Goal: Task Accomplishment & Management: Complete application form

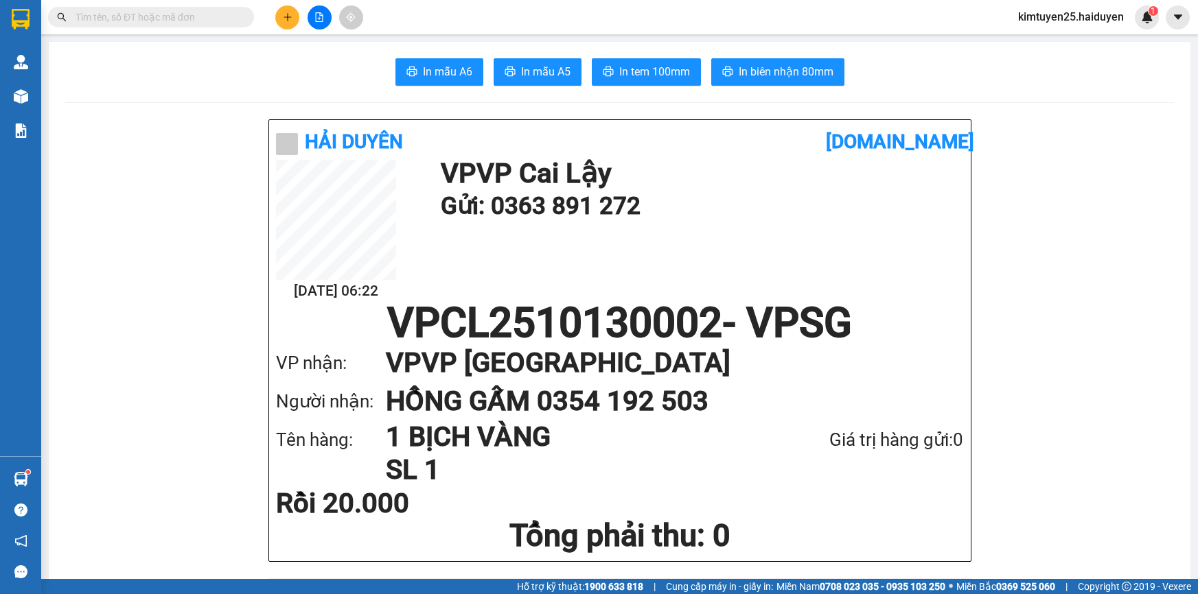
click at [283, 19] on icon "plus" at bounding box center [288, 17] width 10 height 10
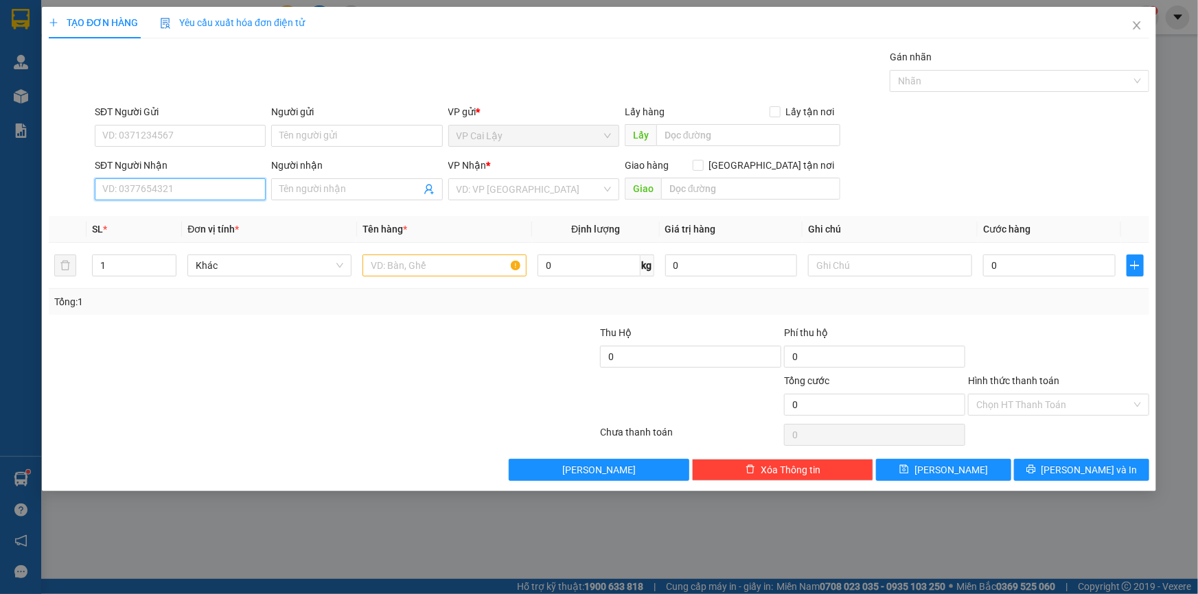
click at [207, 181] on input "SĐT Người Nhận" at bounding box center [180, 189] width 171 height 22
click at [152, 216] on div "0973244051 - [PERSON_NAME]" at bounding box center [180, 216] width 154 height 15
type input "0973244051"
type input "THẢO"
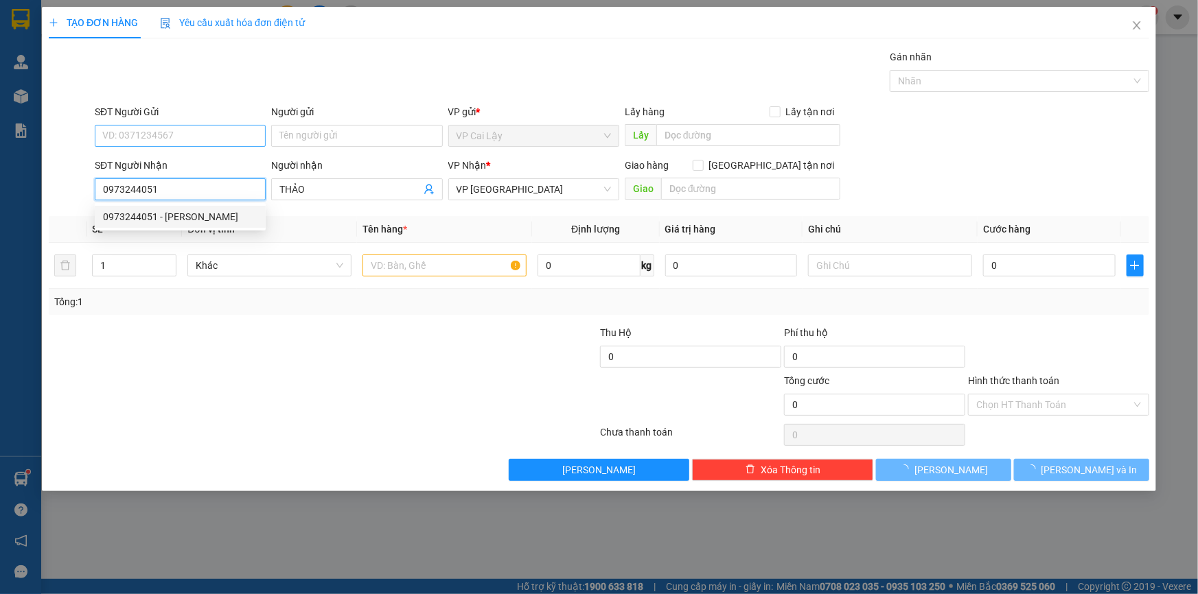
type input "20.000"
type input "0973244051"
click at [132, 138] on input "SĐT Người Gửi" at bounding box center [180, 136] width 171 height 22
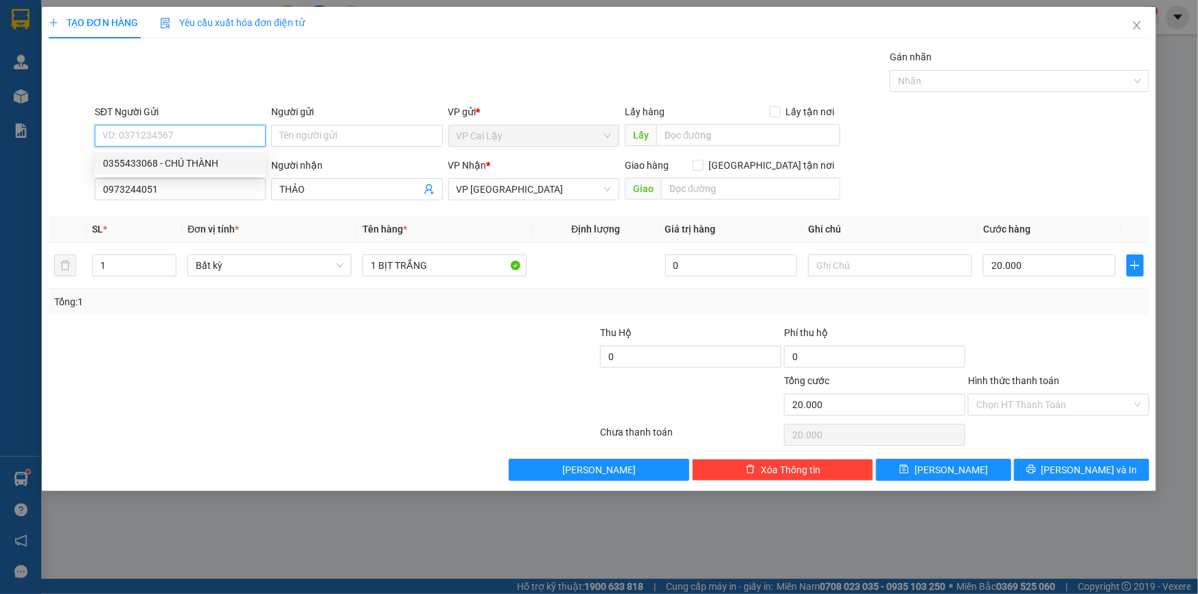
click at [128, 164] on div "0355433068 - CHÚ THÀNH" at bounding box center [180, 163] width 154 height 15
type input "0355433068"
type input "CHÚ THÀNH"
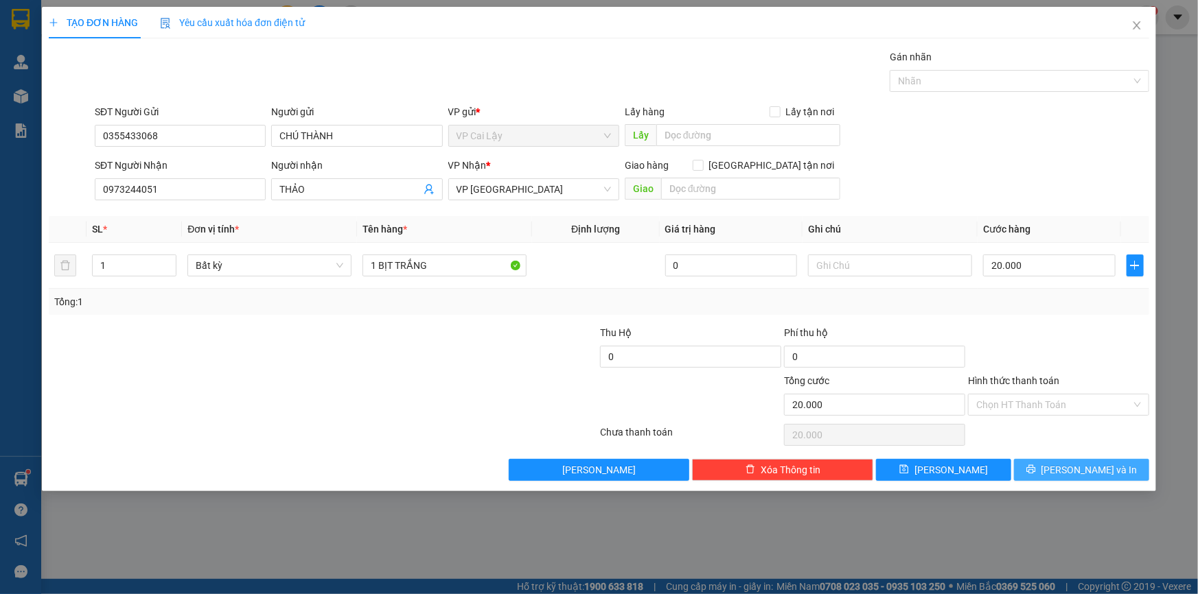
click at [1076, 469] on span "[PERSON_NAME] và In" at bounding box center [1089, 470] width 96 height 15
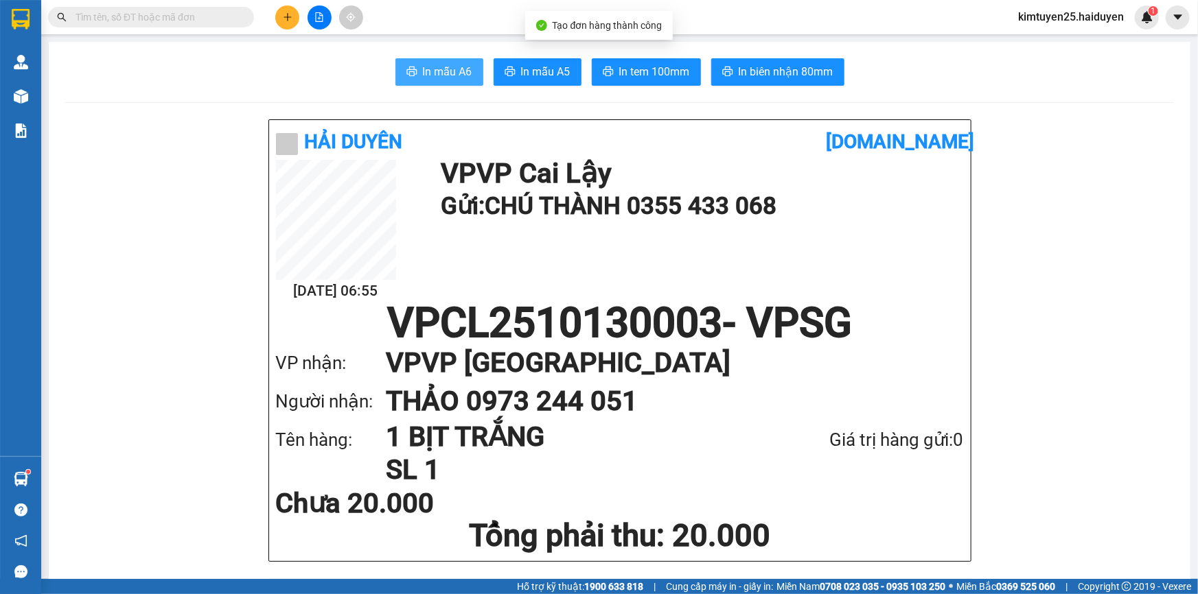
click at [432, 67] on span "In mẫu A6" at bounding box center [447, 71] width 49 height 17
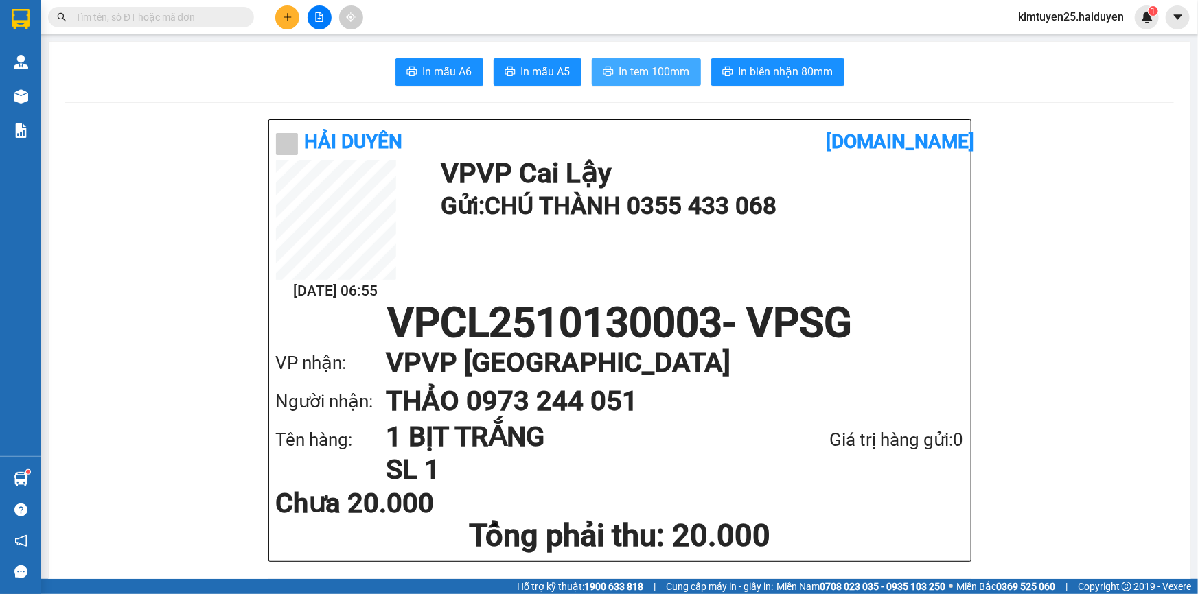
click at [653, 59] on button "In tem 100mm" at bounding box center [646, 71] width 109 height 27
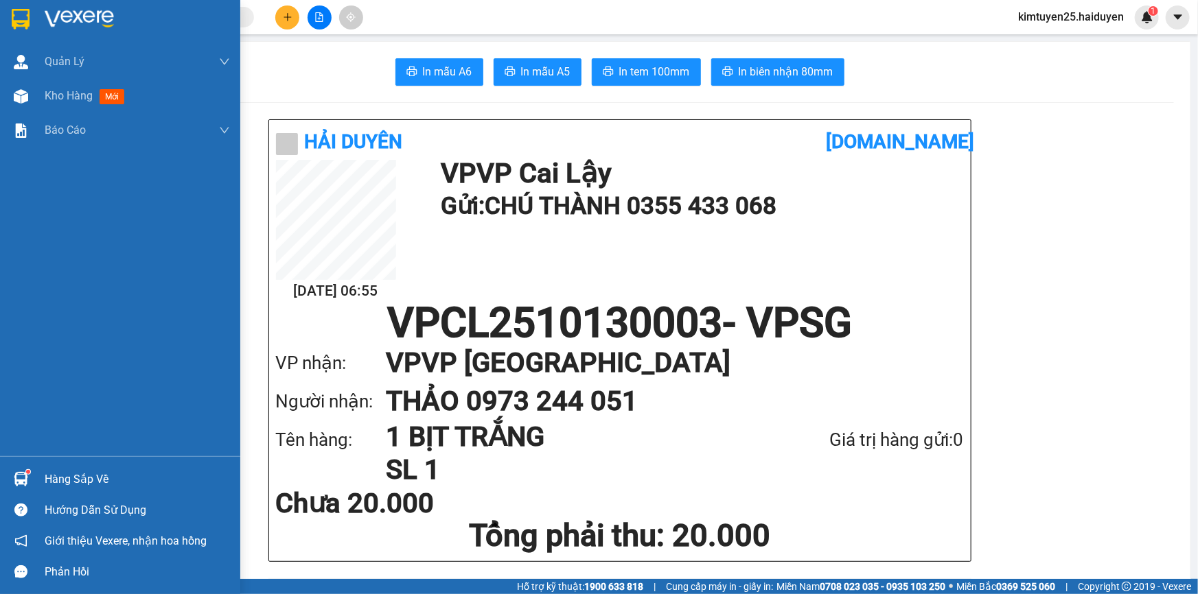
drag, startPoint x: 36, startPoint y: 95, endPoint x: 1197, endPoint y: 352, distance: 1188.9
click at [36, 93] on div "Kho hàng mới" at bounding box center [120, 96] width 240 height 34
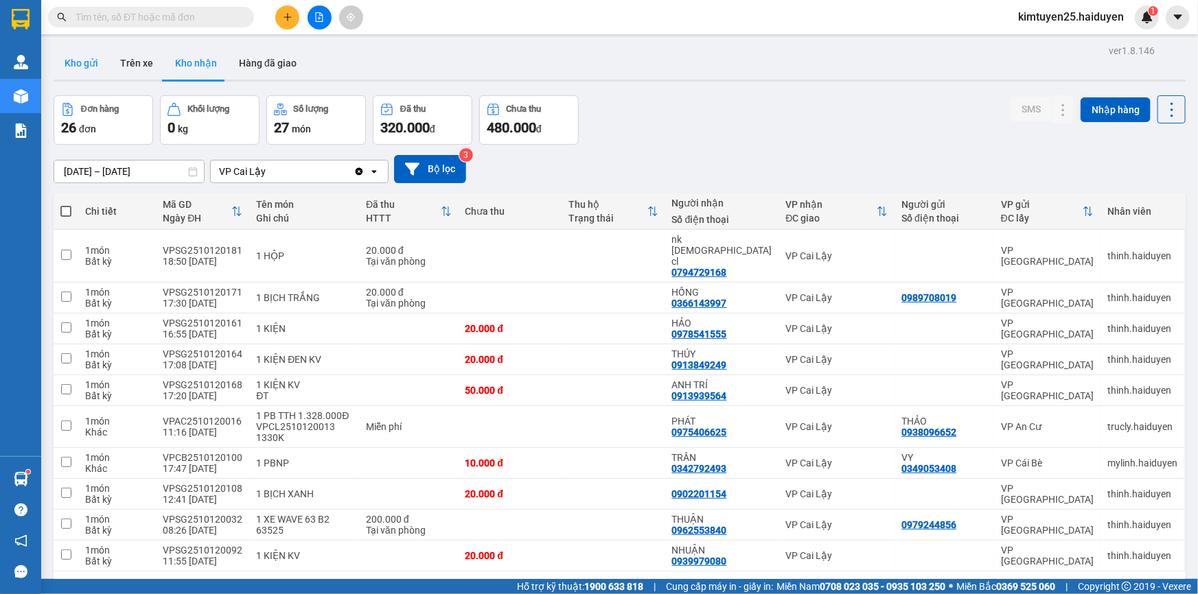
click at [84, 62] on button "Kho gửi" at bounding box center [82, 63] width 56 height 33
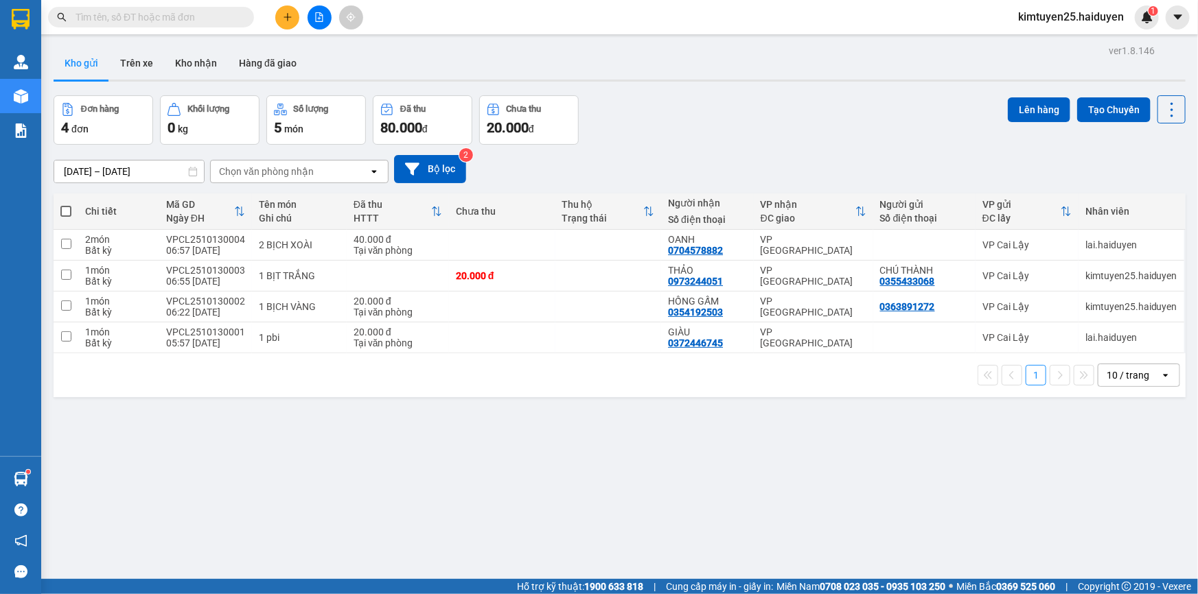
click at [259, 380] on div "1 10 / trang open" at bounding box center [619, 375] width 1121 height 23
click at [1109, 108] on button "Tạo Chuyến" at bounding box center [1113, 109] width 73 height 25
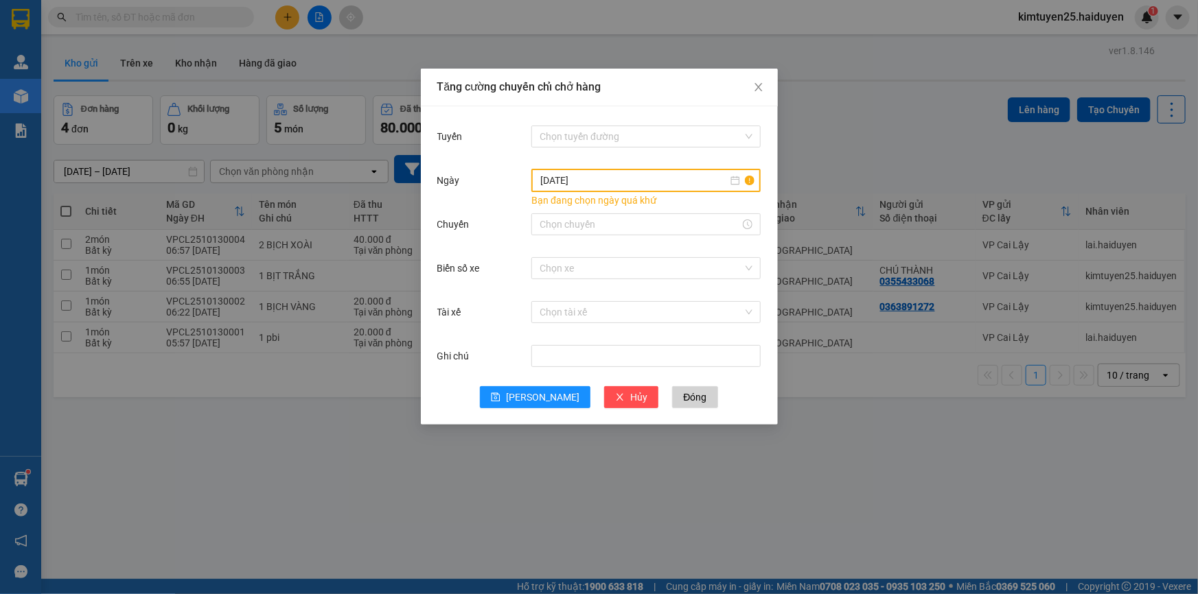
click at [628, 181] on input "[DATE]" at bounding box center [633, 180] width 187 height 15
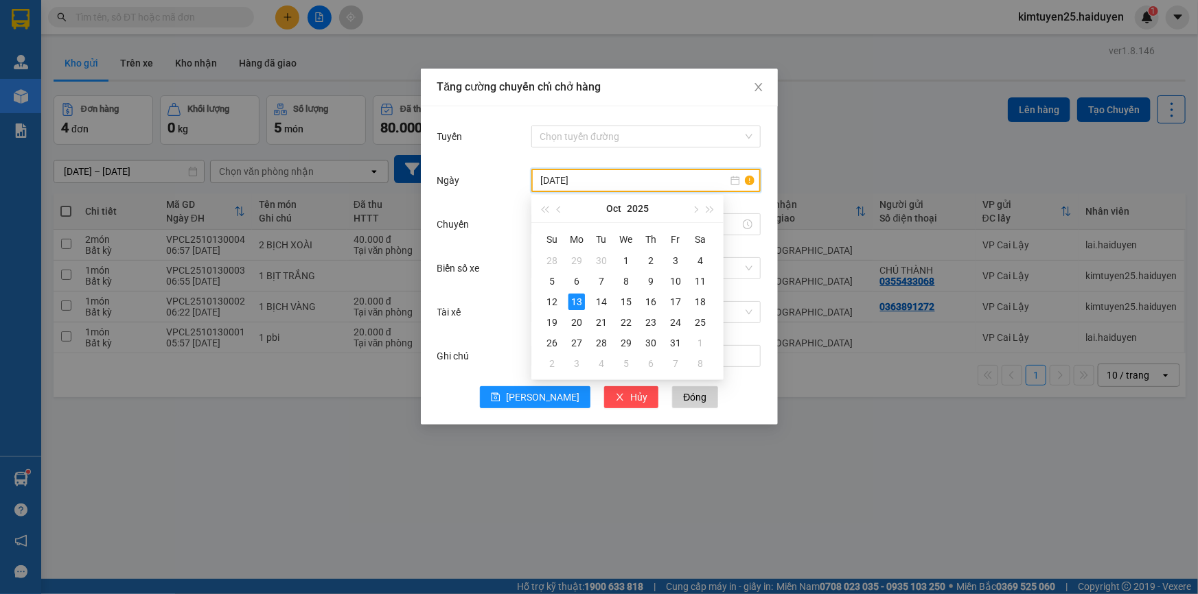
click at [758, 178] on div "[DATE]" at bounding box center [645, 180] width 229 height 23
type input "[DATE]"
click at [870, 474] on div "Tăng cường chuyến chỉ chở hàng Tuyến Chọn tuyến đường [DATE] Bạn đang chọn ngày…" at bounding box center [599, 297] width 1198 height 594
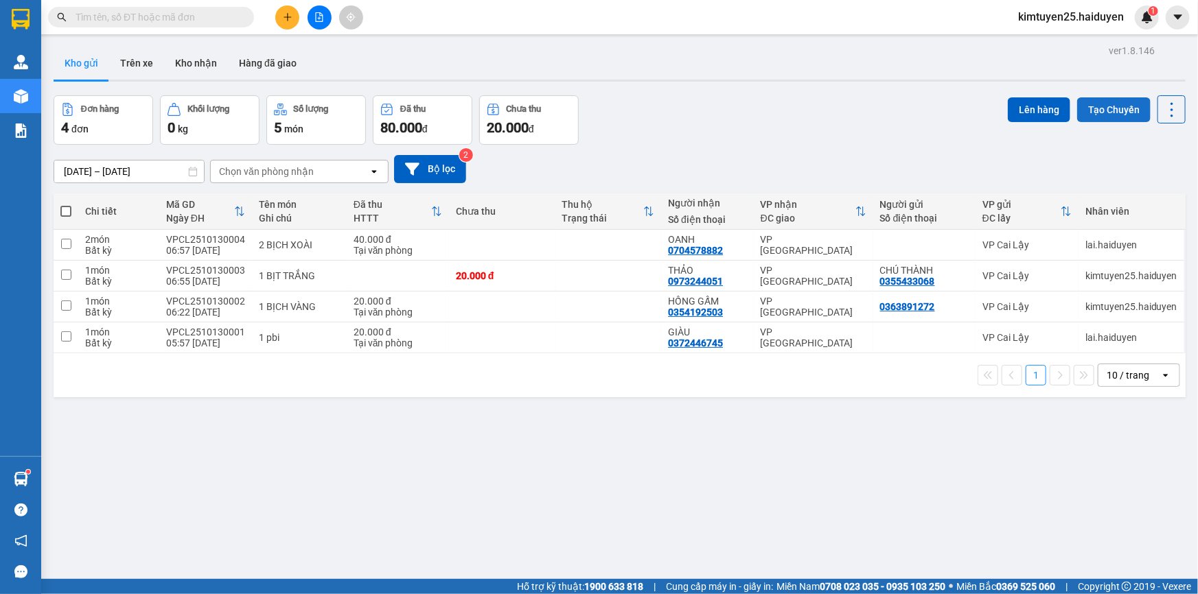
click at [1084, 110] on button "Tạo Chuyến" at bounding box center [1113, 109] width 73 height 25
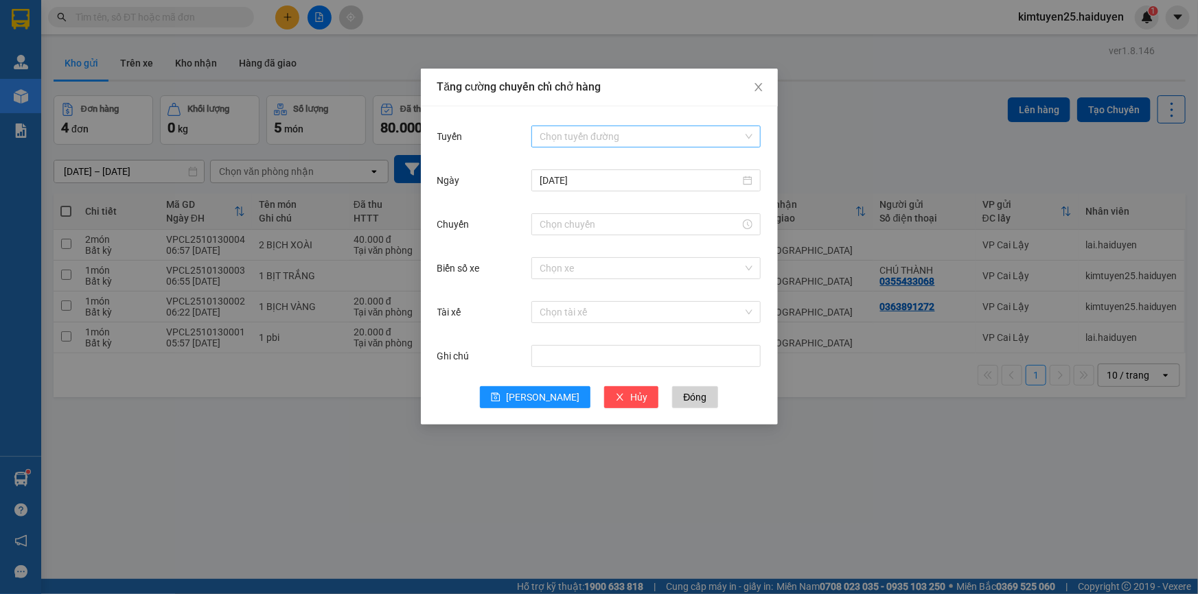
click at [550, 135] on input "Tuyến" at bounding box center [640, 136] width 203 height 21
click at [561, 185] on div "Cái Bè - [GEOGRAPHIC_DATA]" at bounding box center [645, 185] width 213 height 15
click at [557, 220] on input "Chuyến" at bounding box center [639, 224] width 200 height 15
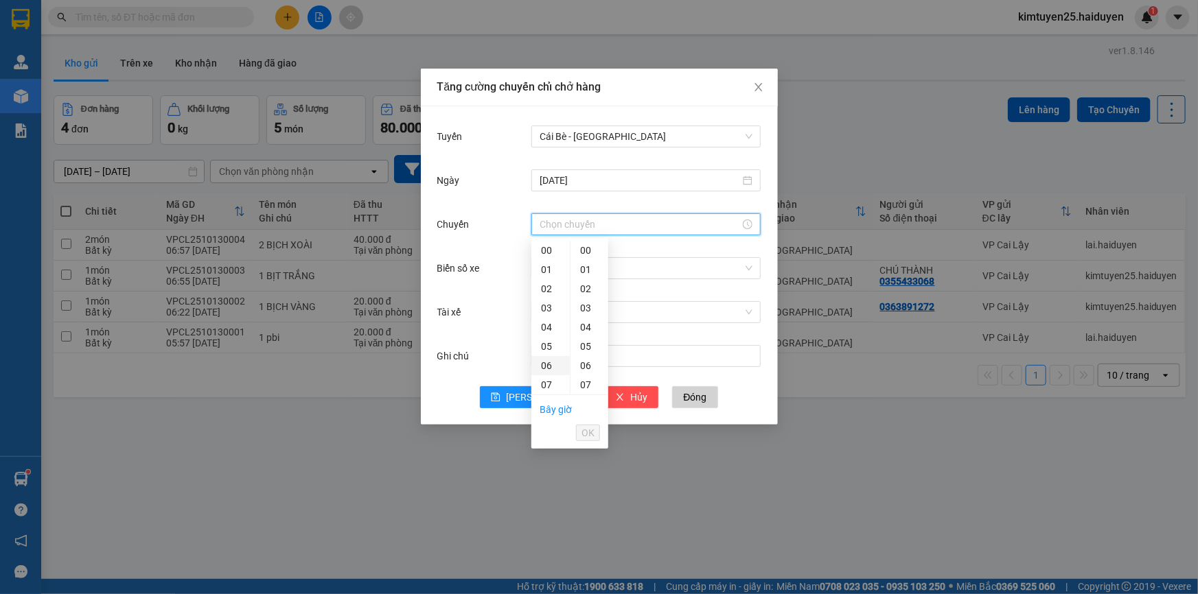
click at [545, 360] on div "06" at bounding box center [550, 365] width 38 height 19
click at [581, 345] on div "31" at bounding box center [589, 347] width 38 height 19
type input "06:31"
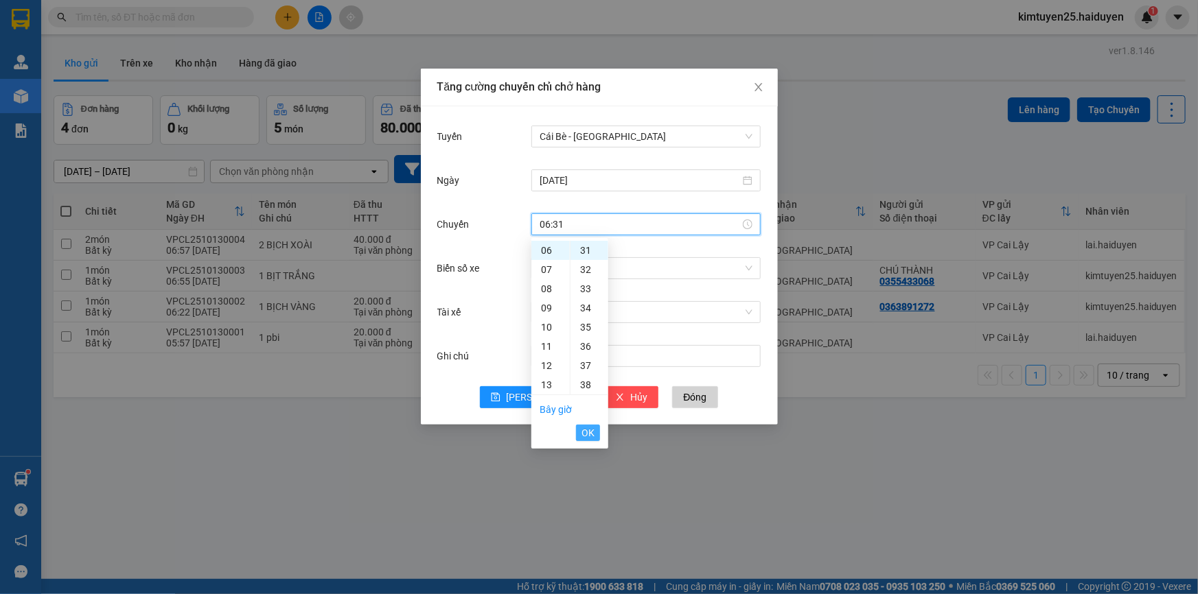
click at [585, 430] on span "OK" at bounding box center [587, 433] width 13 height 15
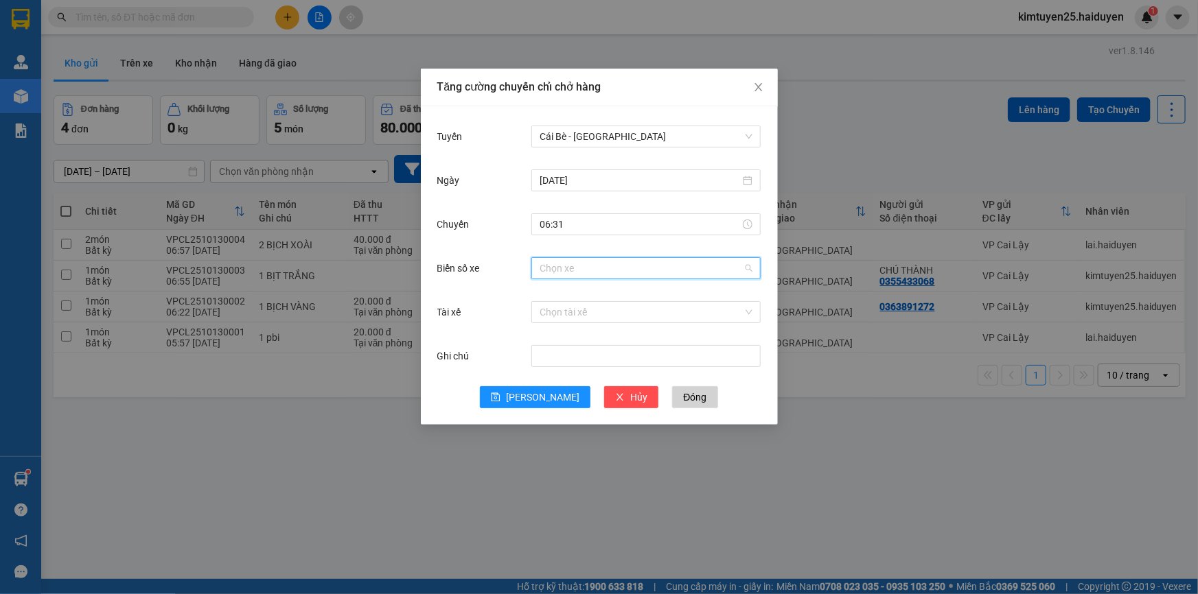
click at [549, 274] on input "Biển số xe" at bounding box center [640, 268] width 203 height 21
type input "8"
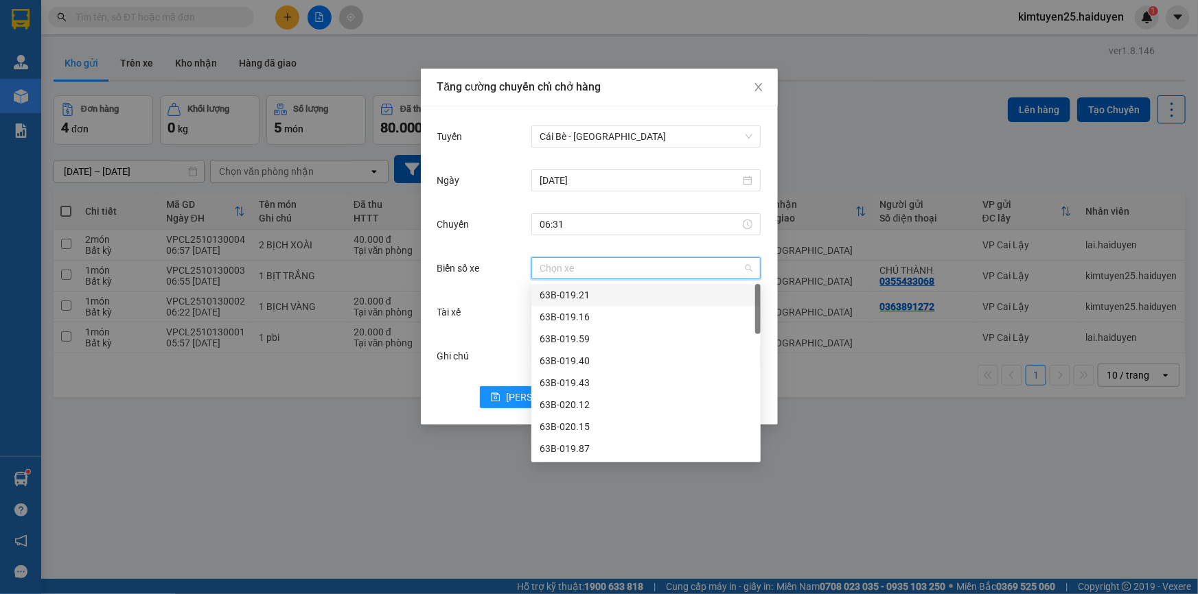
click at [511, 302] on div "Tài xế" at bounding box center [484, 312] width 95 height 27
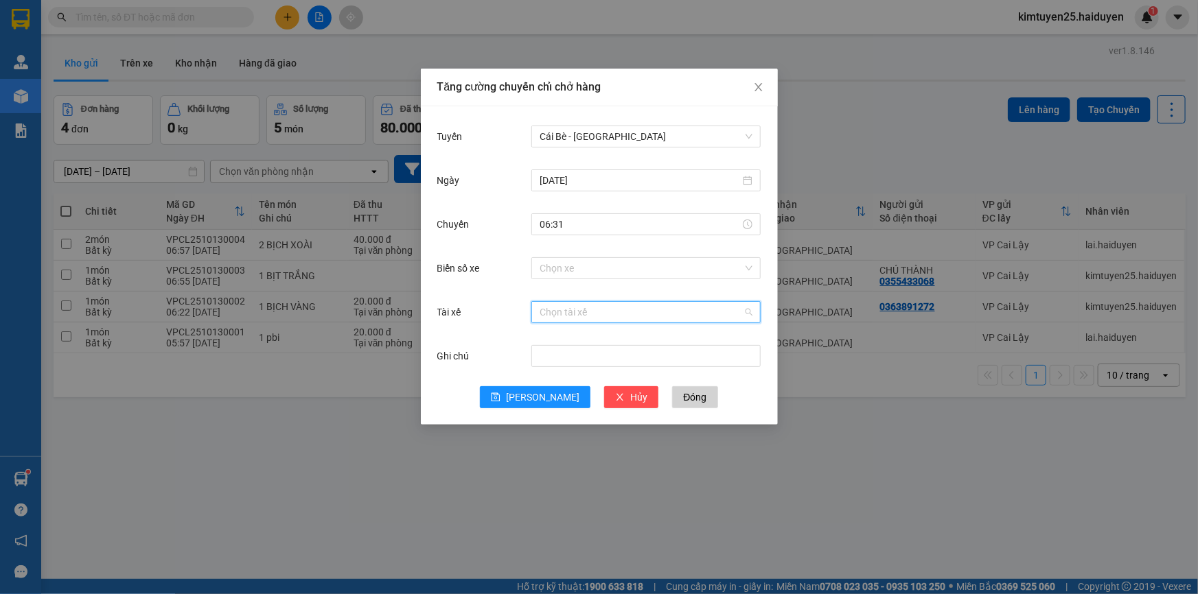
click at [545, 308] on input "Tài xế" at bounding box center [640, 312] width 203 height 21
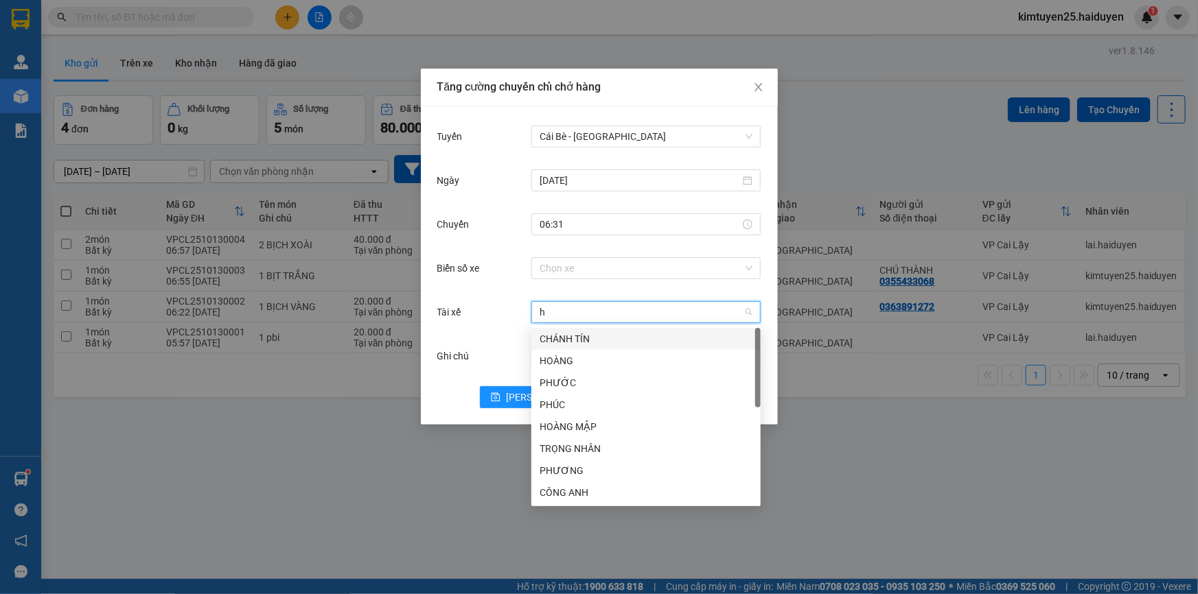
type input "ho"
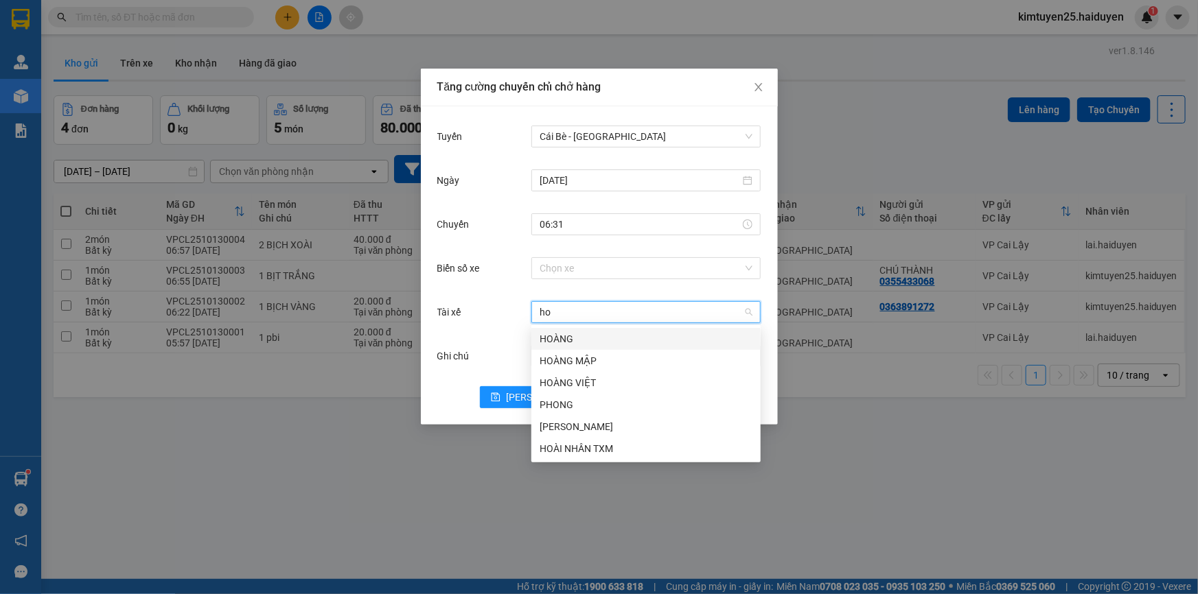
click at [553, 336] on div "HOÀNG" at bounding box center [645, 339] width 213 height 15
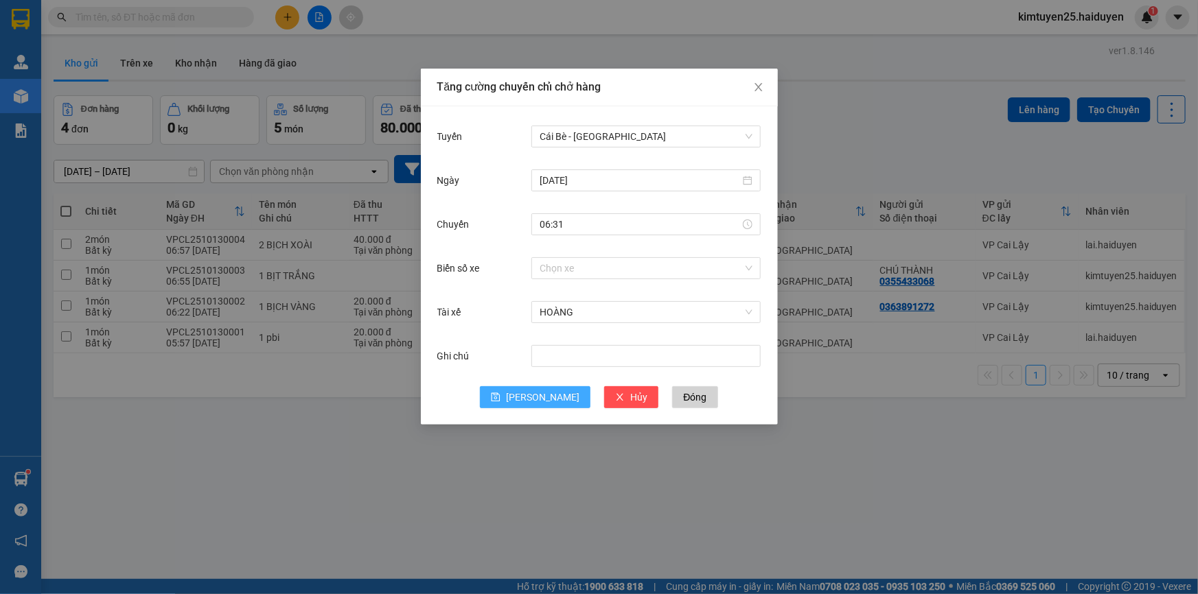
click at [500, 394] on icon "save" at bounding box center [496, 398] width 10 height 10
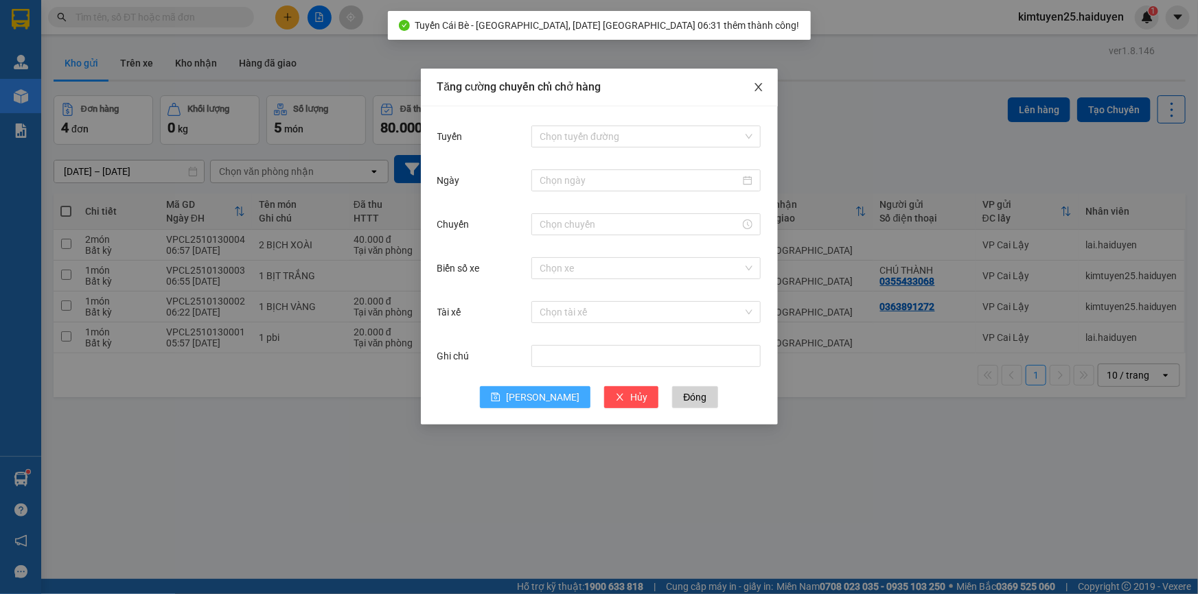
click at [756, 83] on icon "close" at bounding box center [758, 87] width 11 height 11
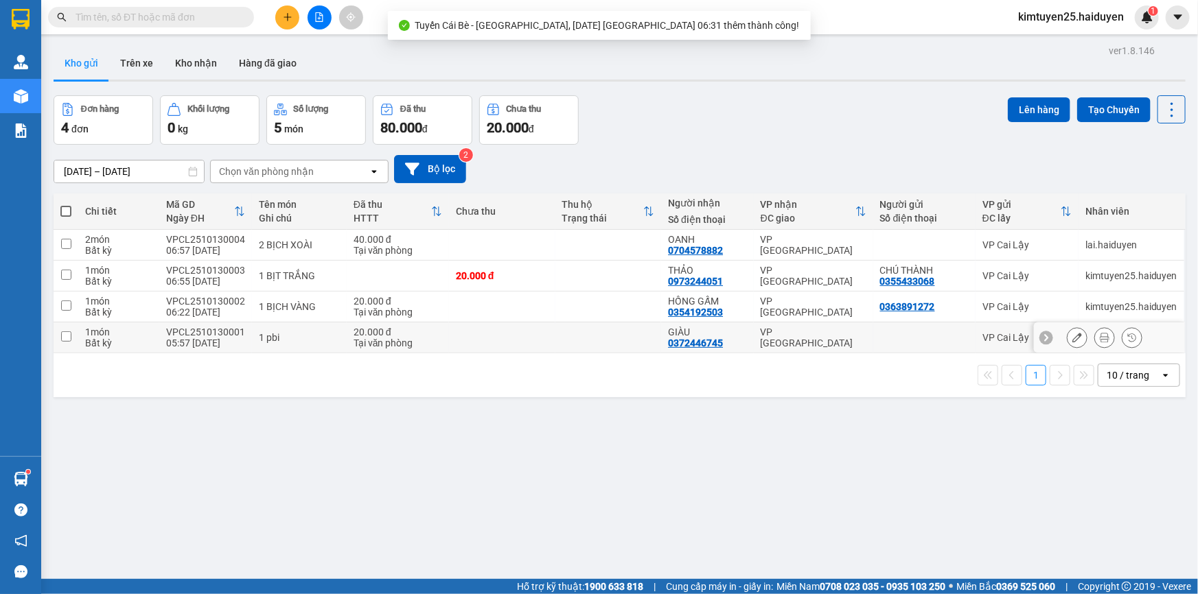
click at [347, 336] on td "20.000 đ Tại văn phòng" at bounding box center [398, 338] width 102 height 31
checkbox input "true"
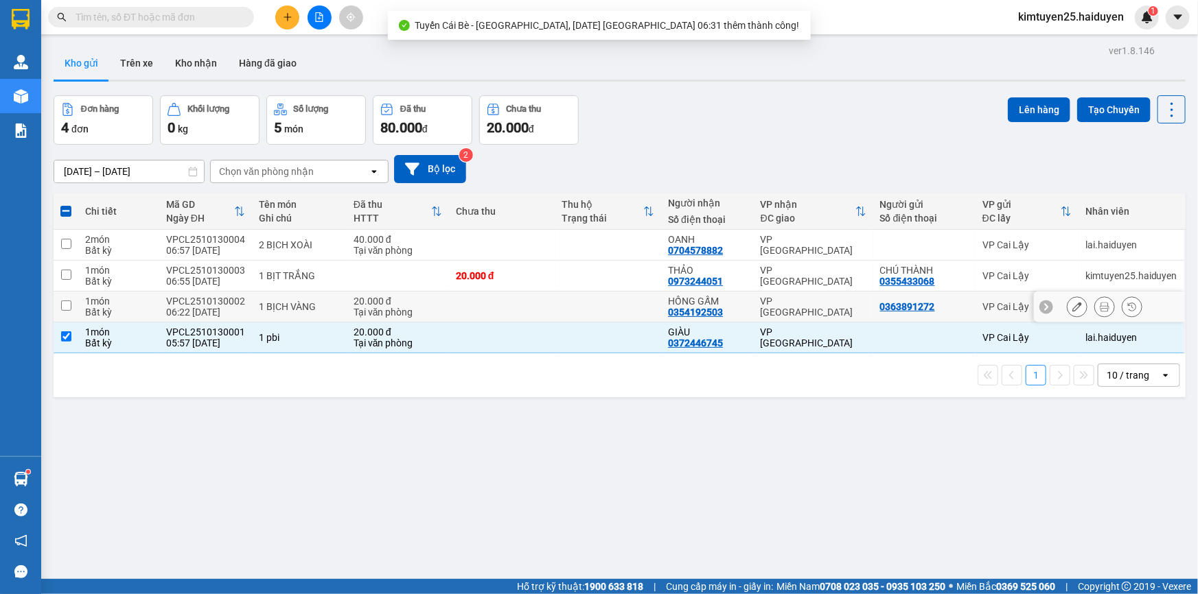
click at [339, 303] on td "1 BỊCH VÀNG" at bounding box center [299, 307] width 95 height 31
checkbox input "true"
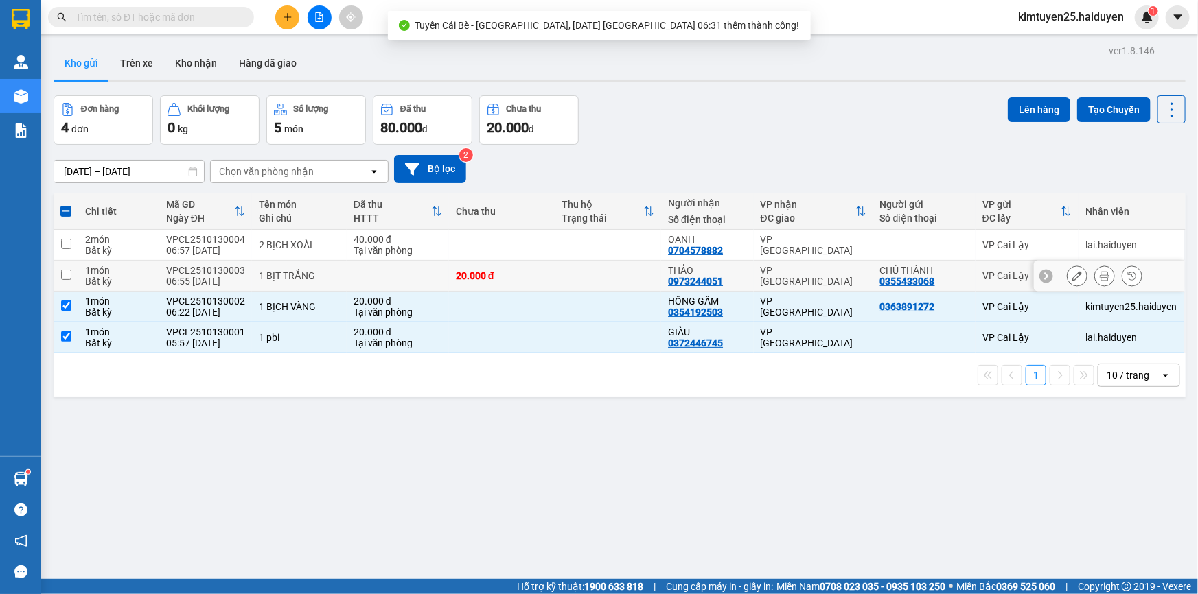
click at [332, 272] on div "1 BỊT TRẮNG" at bounding box center [299, 275] width 81 height 11
checkbox input "true"
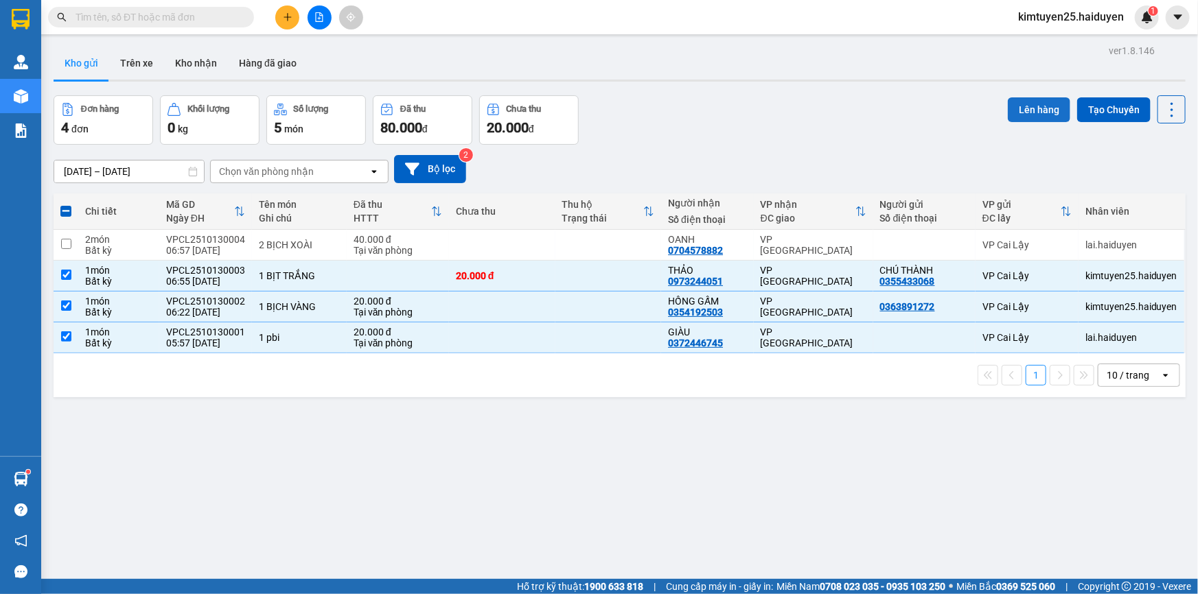
click at [1010, 103] on button "Lên hàng" at bounding box center [1039, 109] width 62 height 25
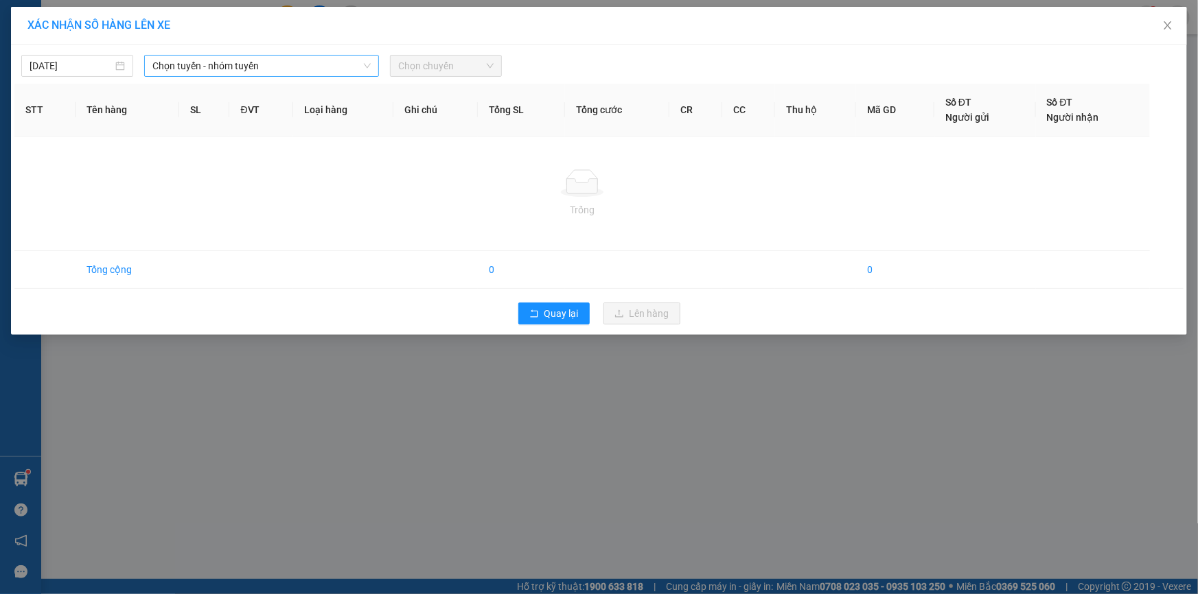
click at [181, 66] on span "Chọn tuyến - nhóm tuyến" at bounding box center [261, 66] width 218 height 21
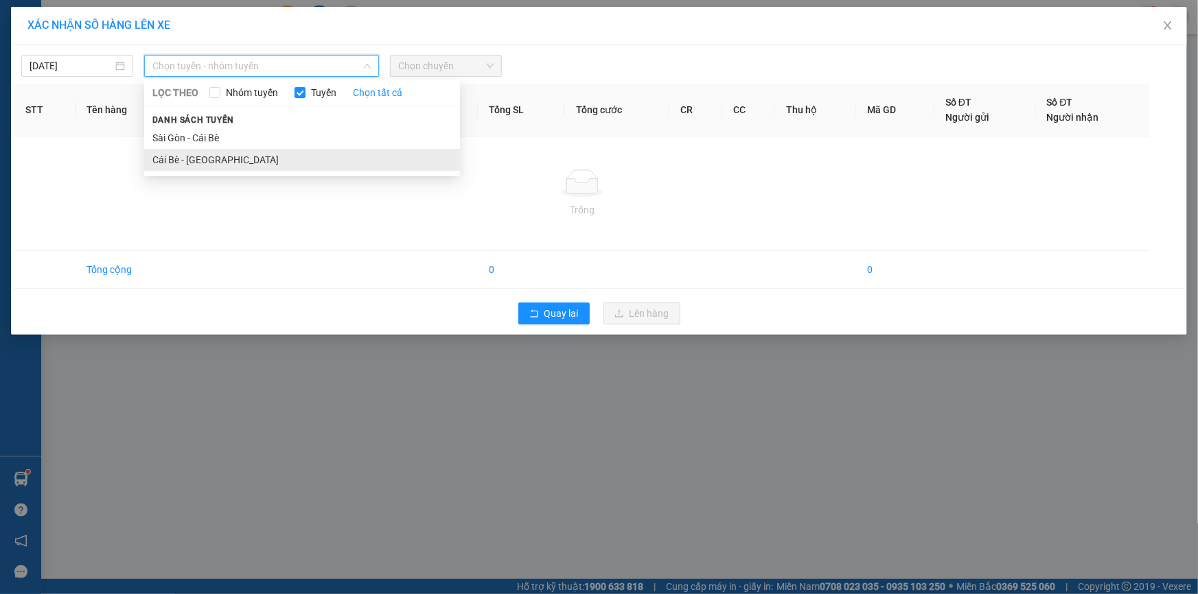
click at [189, 156] on li "Cái Bè - [GEOGRAPHIC_DATA]" at bounding box center [302, 160] width 316 height 22
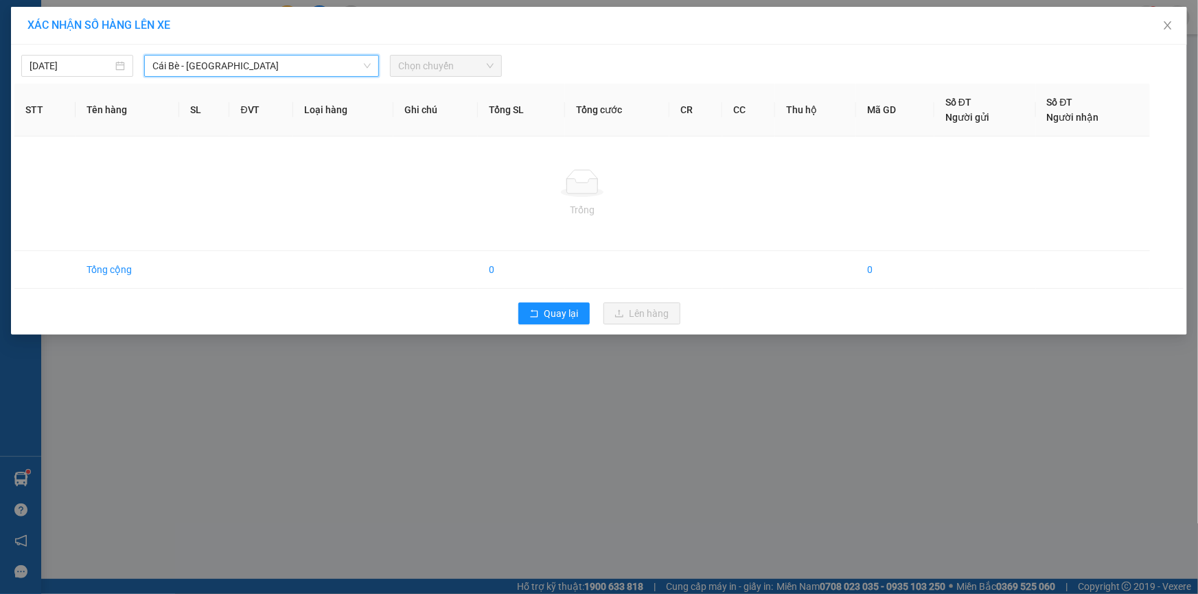
click at [435, 63] on span "Chọn chuyến" at bounding box center [445, 66] width 95 height 21
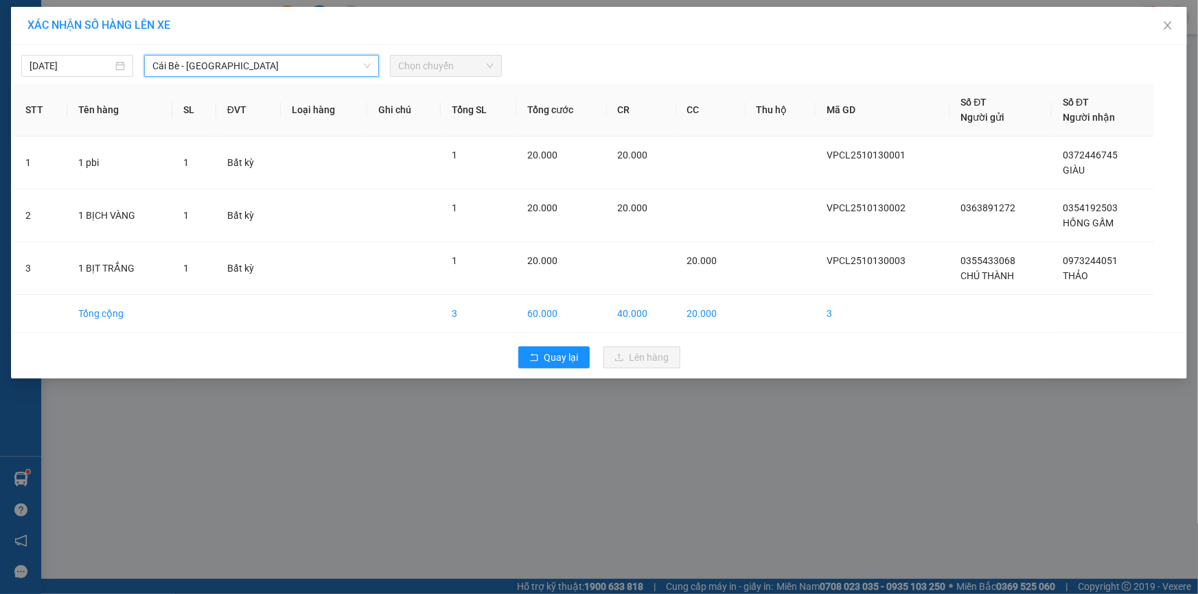
click at [460, 68] on span "Chọn chuyến" at bounding box center [445, 66] width 95 height 21
click at [596, 69] on div at bounding box center [747, 66] width 484 height 22
click at [439, 62] on span "Chọn chuyến" at bounding box center [445, 66] width 95 height 21
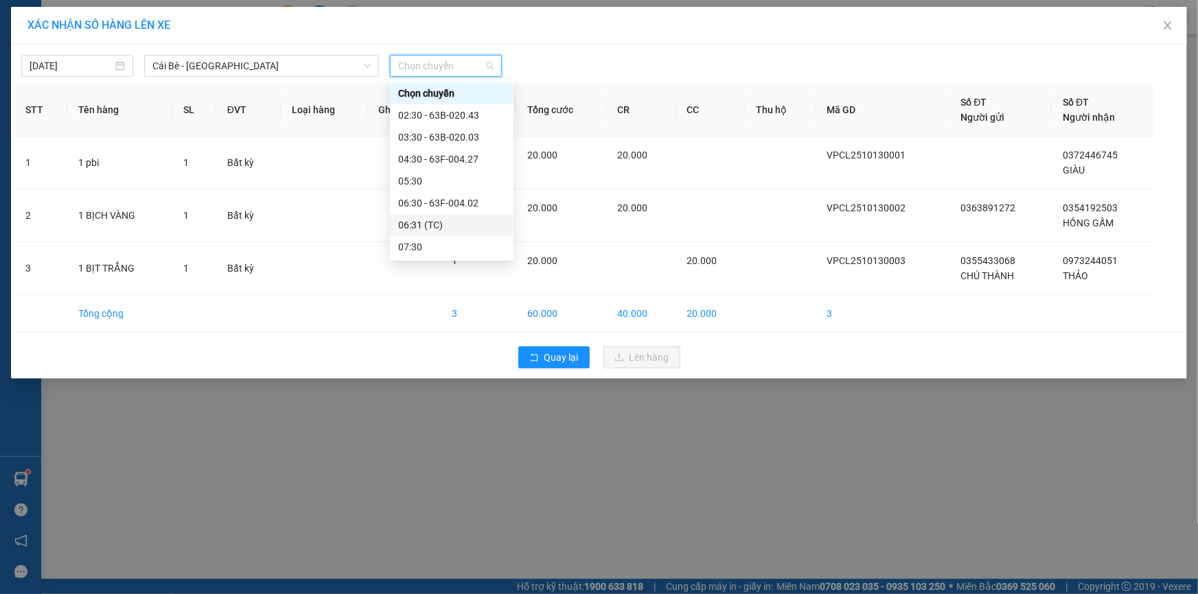
click at [432, 220] on div "06:31 (TC)" at bounding box center [451, 225] width 107 height 15
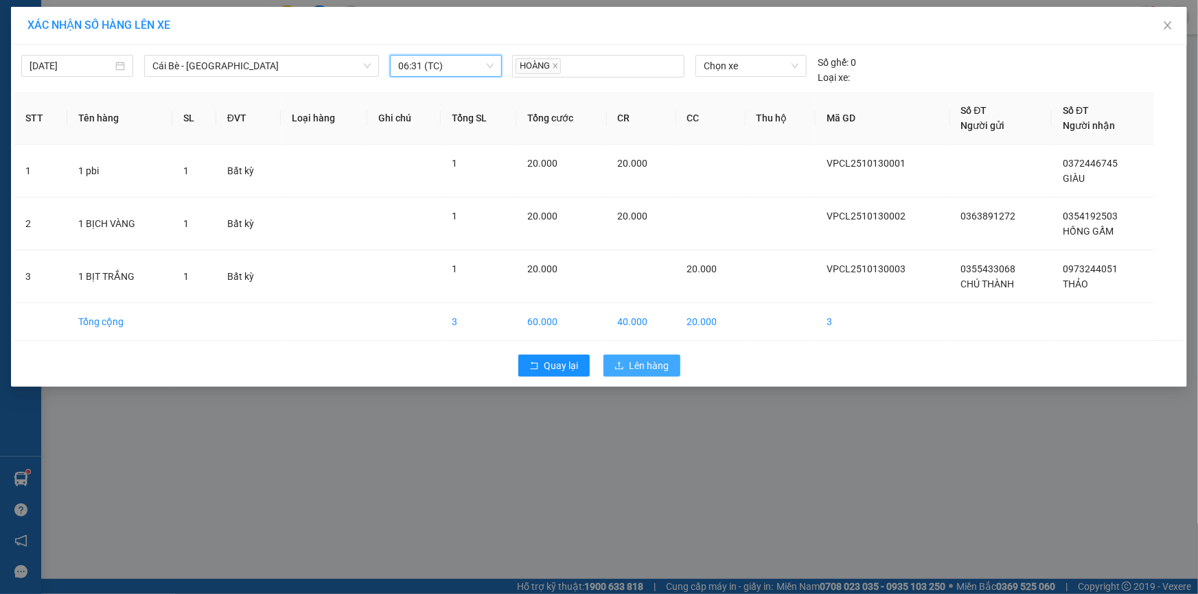
click at [618, 361] on icon "upload" at bounding box center [619, 366] width 10 height 10
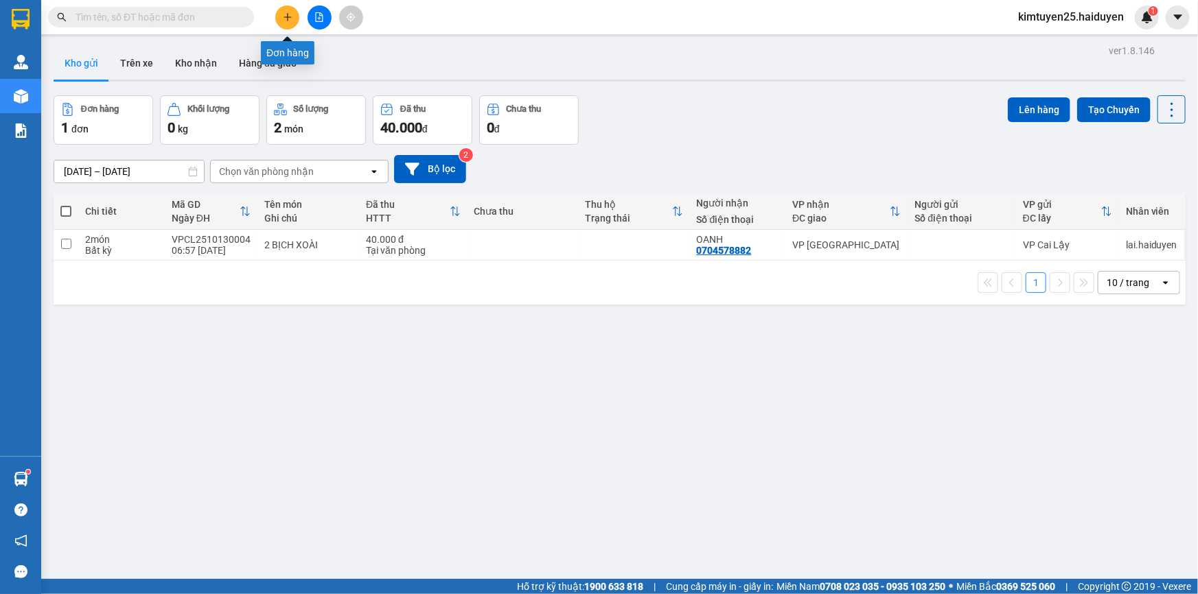
click at [286, 14] on icon "plus" at bounding box center [288, 17] width 10 height 10
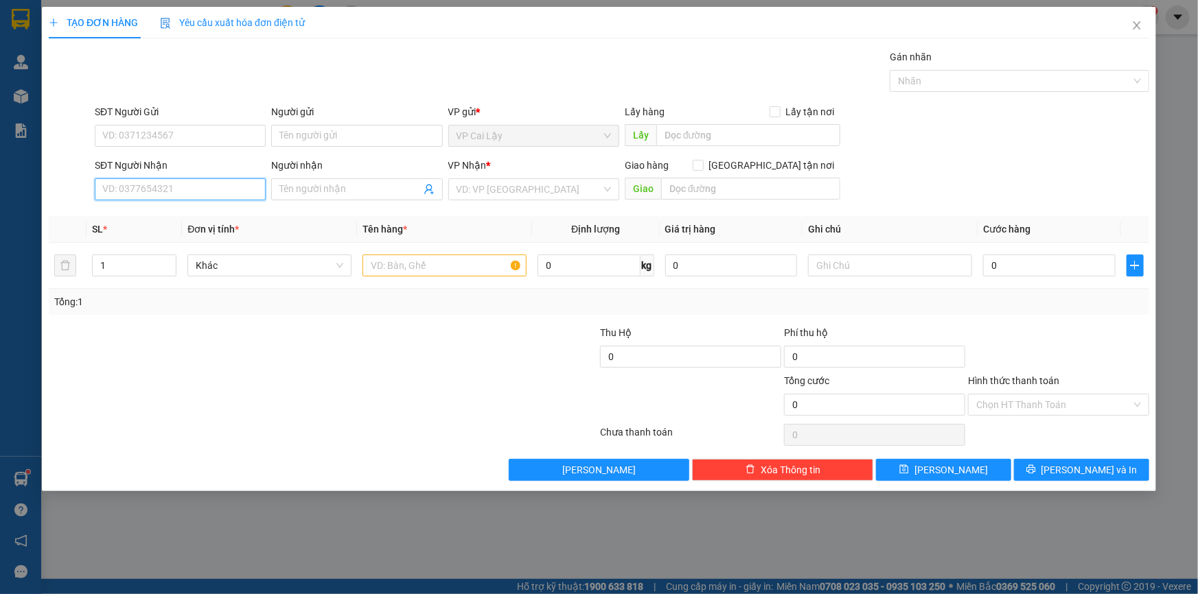
click at [144, 195] on input "SĐT Người Nhận" at bounding box center [180, 189] width 171 height 22
click at [135, 215] on div "0764539591 - DIỄM ANH" at bounding box center [180, 216] width 154 height 15
type input "0764539591"
type input "DIỄM ANH"
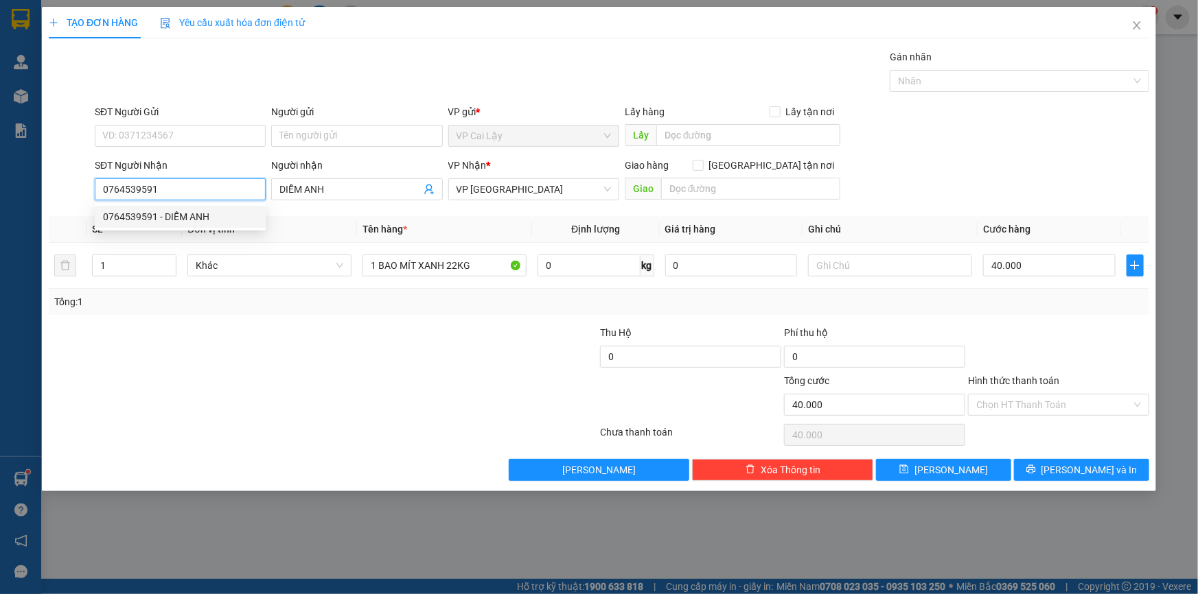
type input "40.000"
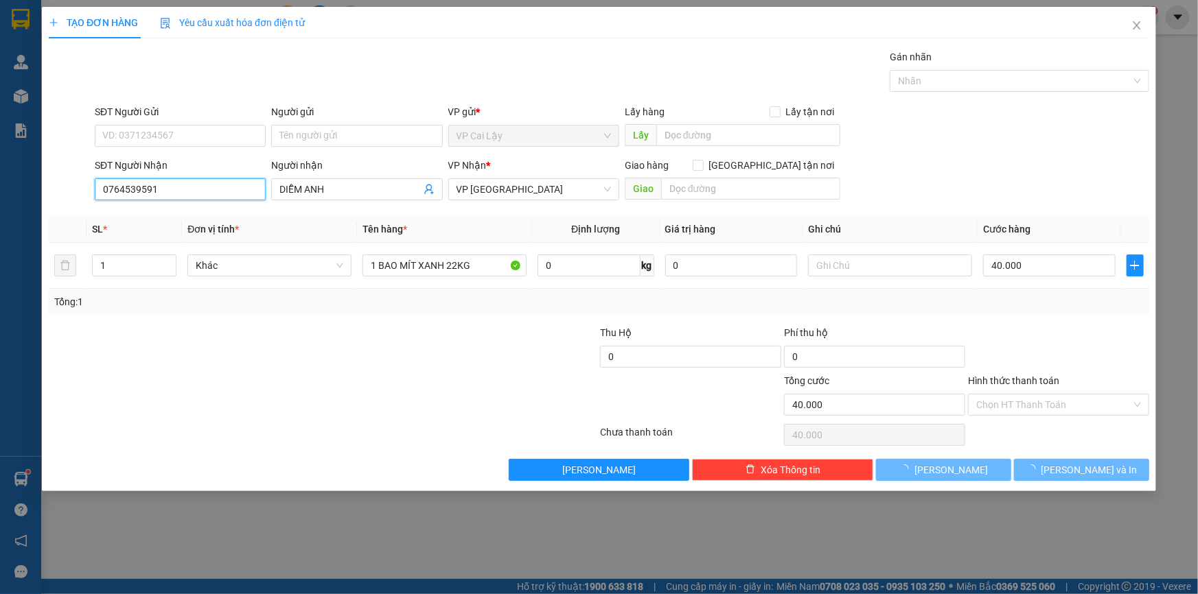
type input "0764539591"
click at [141, 137] on input "SĐT Người Gửi" at bounding box center [180, 136] width 171 height 22
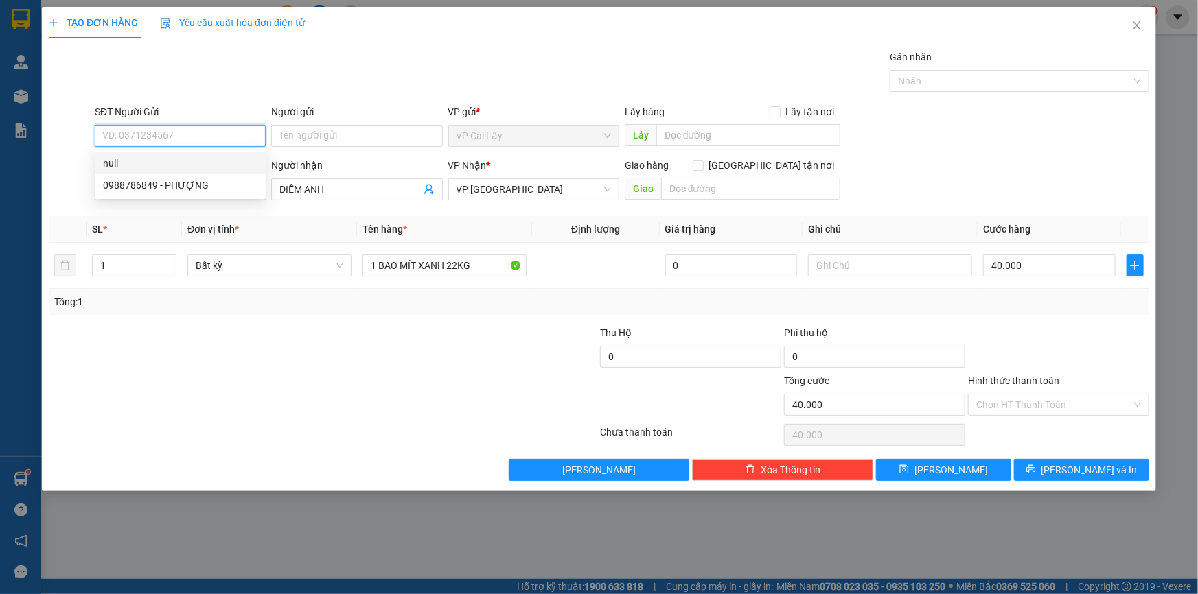
click at [157, 137] on input "SĐT Người Gửi" at bounding box center [180, 136] width 171 height 22
type input "0977797789"
click at [140, 161] on div "0977797789" at bounding box center [180, 163] width 154 height 15
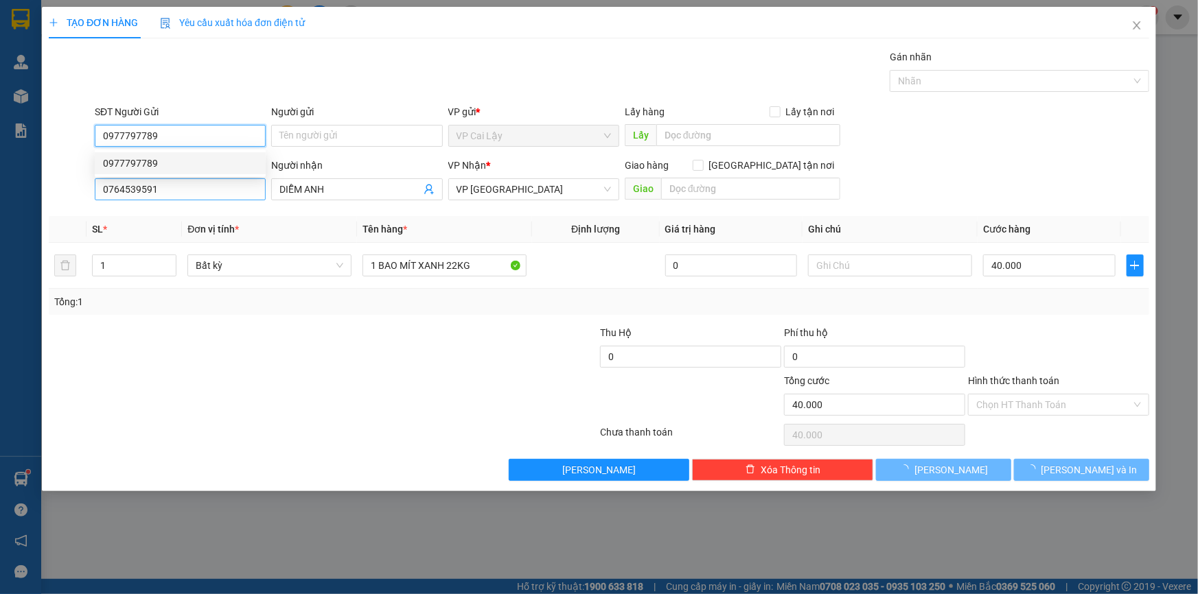
type input "50.000"
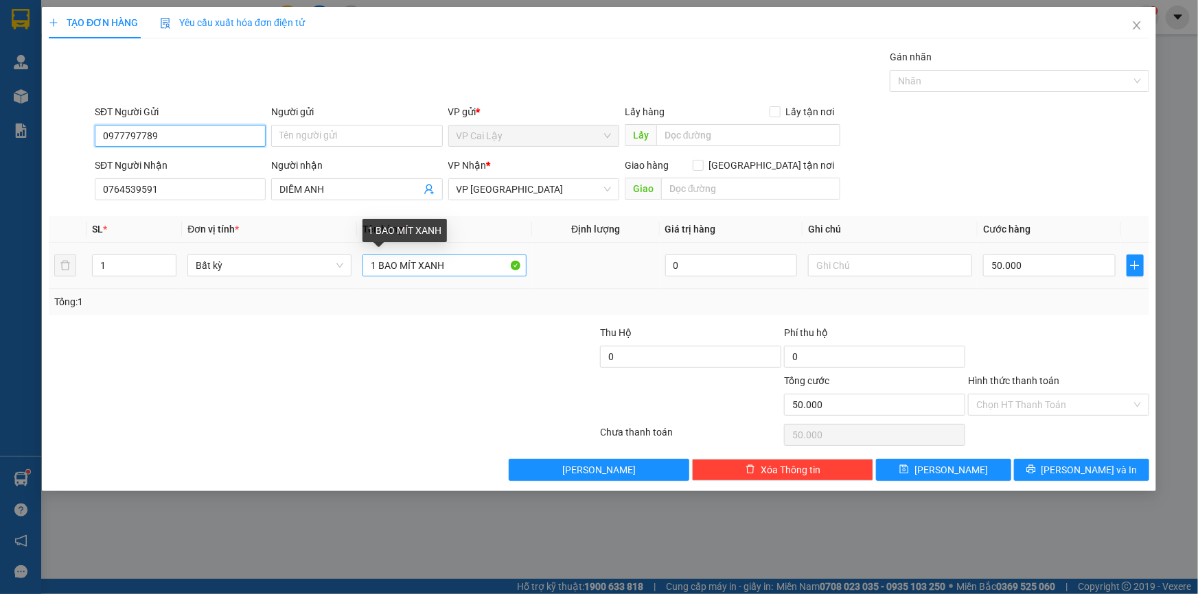
type input "0977797789"
click at [463, 271] on input "1 BAO MÍT XANH" at bounding box center [444, 266] width 164 height 22
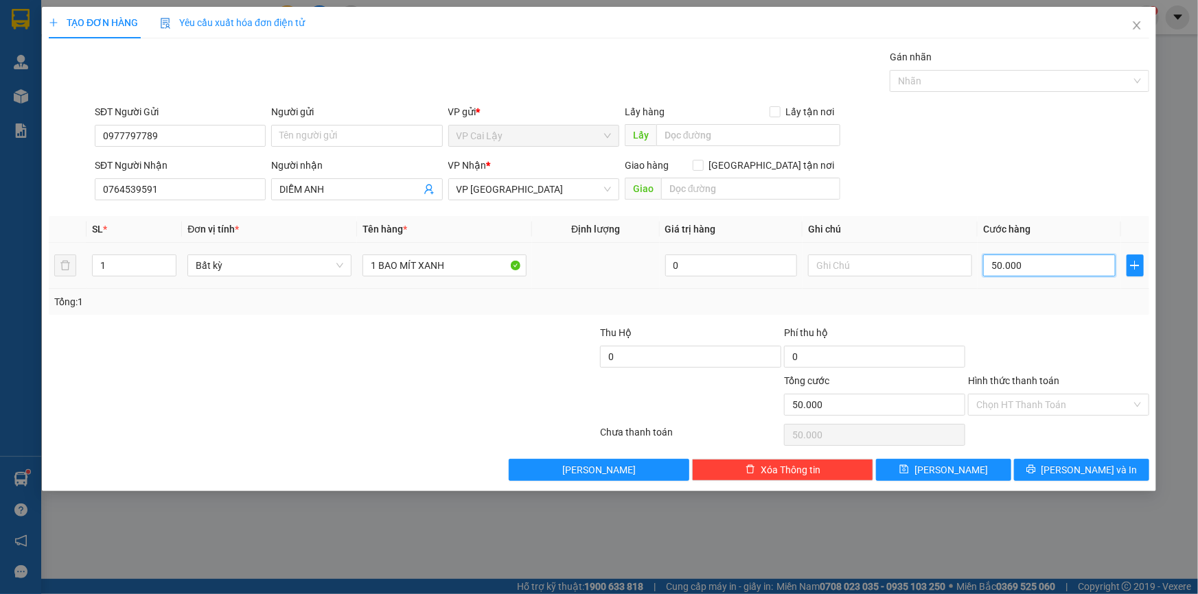
click at [1003, 263] on input "50.000" at bounding box center [1049, 266] width 132 height 22
type input "6"
type input "60"
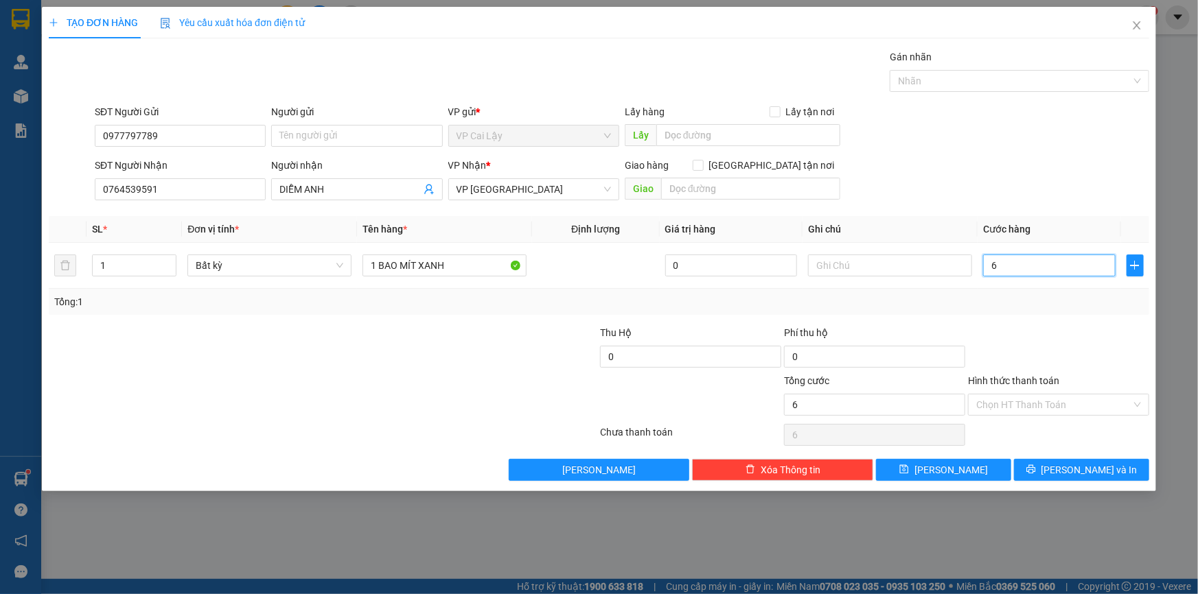
type input "60"
click at [1045, 337] on div at bounding box center [1058, 349] width 184 height 48
type input "60.000"
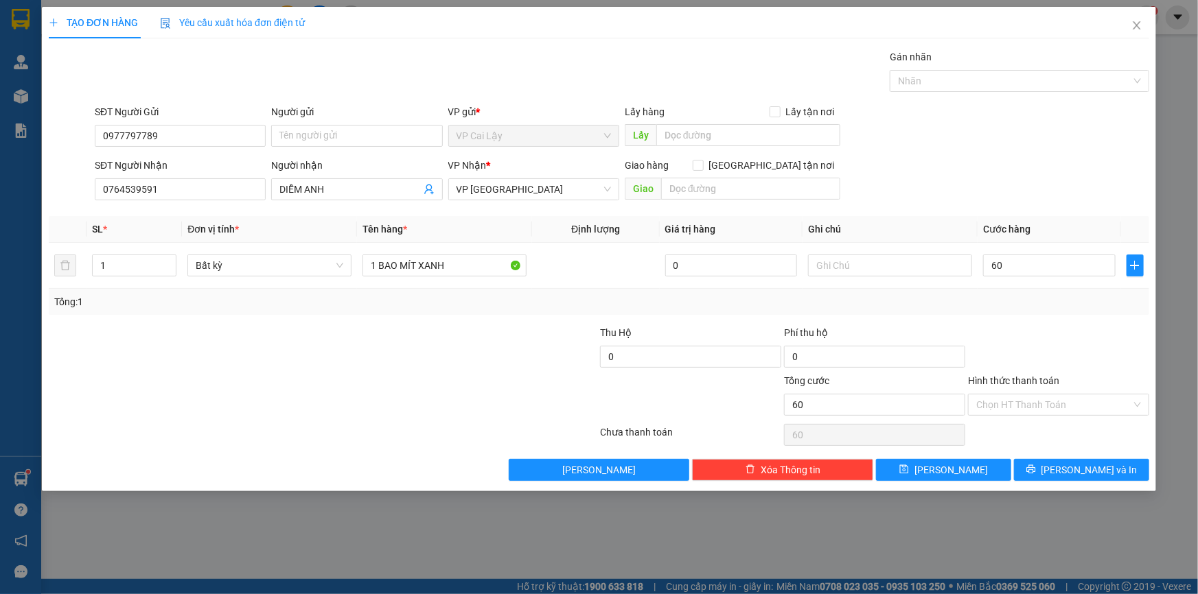
type input "60.000"
click at [1069, 465] on span "[PERSON_NAME] và In" at bounding box center [1089, 470] width 96 height 15
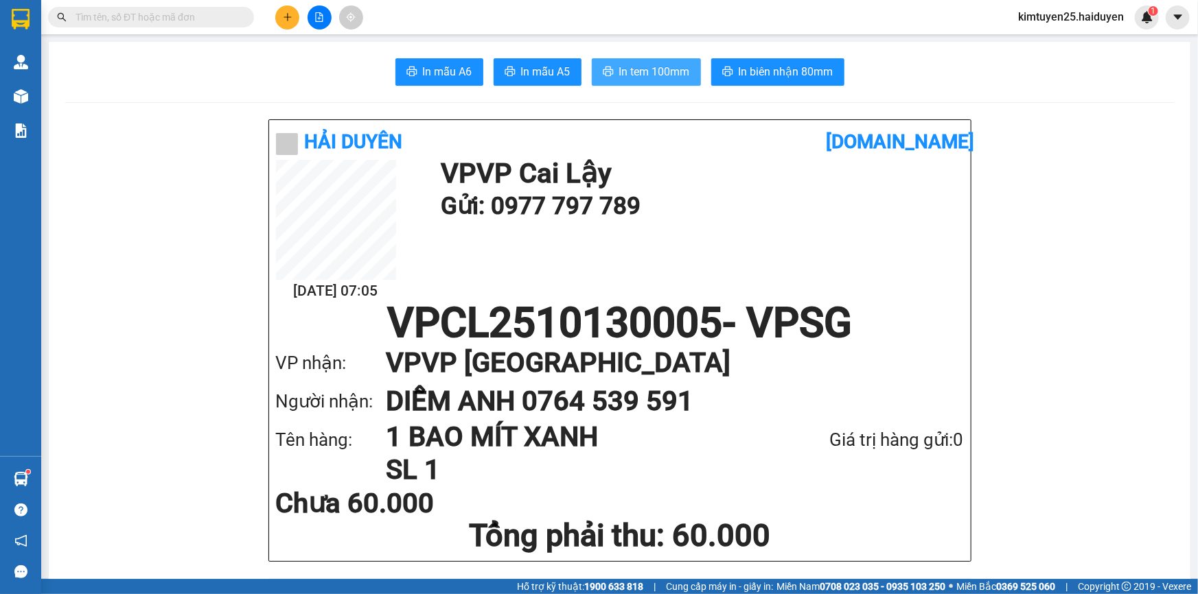
click at [640, 72] on span "In tem 100mm" at bounding box center [654, 71] width 71 height 17
